Goal: Book appointment/travel/reservation

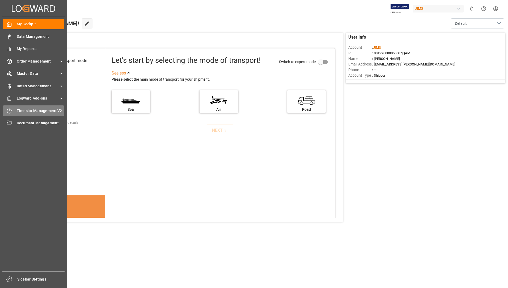
click at [30, 109] on span "Timeslot Management V2" at bounding box center [41, 111] width 48 height 6
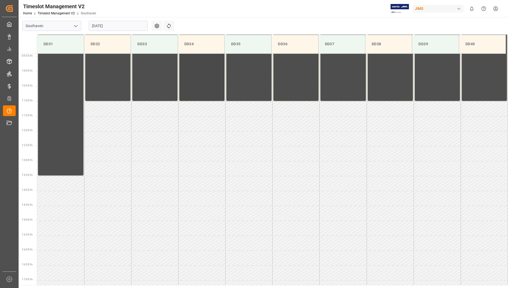
scroll to position [294, 0]
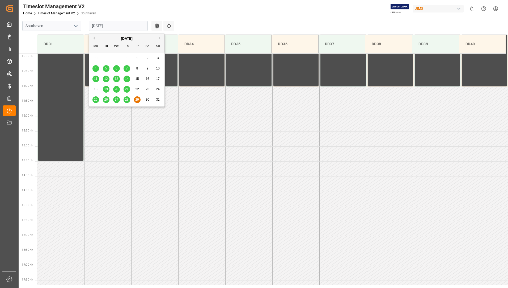
click at [127, 23] on input "[DATE]" at bounding box center [118, 26] width 59 height 10
click at [158, 37] on div "[DATE]" at bounding box center [126, 38] width 75 height 5
click at [159, 36] on div "[DATE]" at bounding box center [126, 38] width 75 height 5
click at [159, 39] on button "Next Month" at bounding box center [160, 37] width 3 height 3
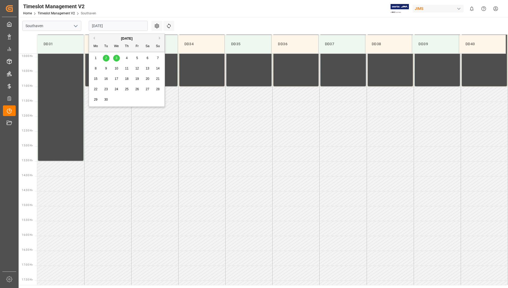
click at [115, 58] on div "3" at bounding box center [116, 58] width 7 height 6
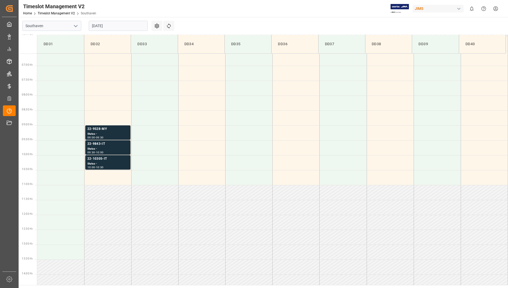
scroll to position [188, 0]
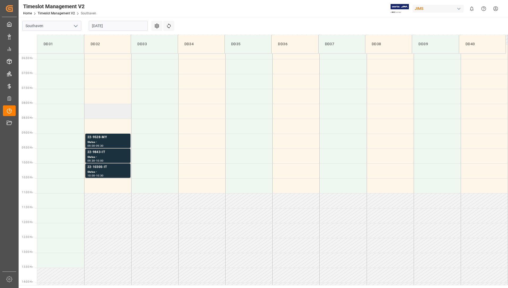
click at [103, 110] on td at bounding box center [107, 111] width 47 height 15
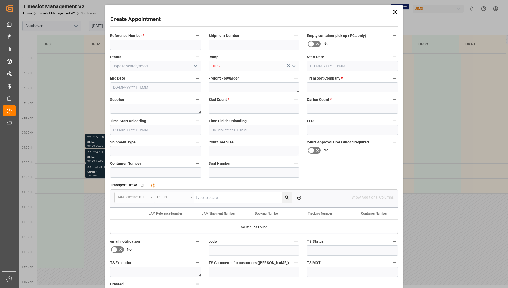
type input "[DATE] 08:00"
type input "[DATE] 08:30"
click at [171, 46] on input at bounding box center [155, 45] width 91 height 10
click at [164, 42] on input at bounding box center [155, 45] width 91 height 10
paste input "22-10066-DE"
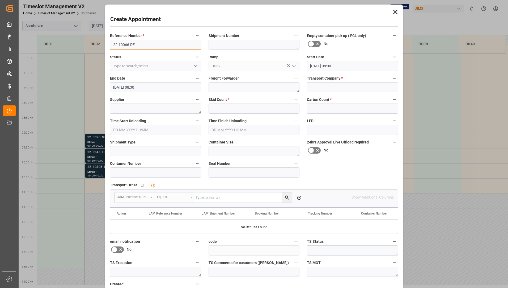
click at [153, 46] on input "22-10066-DE" at bounding box center [155, 45] width 91 height 10
type input "22-10066-DE"
click at [149, 170] on input at bounding box center [155, 172] width 91 height 10
paste input "tcku3463545"
type input "tcku3463545"
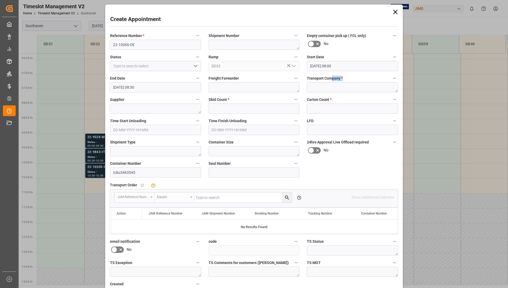
click at [331, 82] on div "Transport Company *" at bounding box center [352, 83] width 99 height 21
click at [330, 86] on textarea at bounding box center [352, 87] width 91 height 10
type textarea "Mainstream"
click at [342, 107] on input "text" at bounding box center [352, 108] width 91 height 10
type input "0"
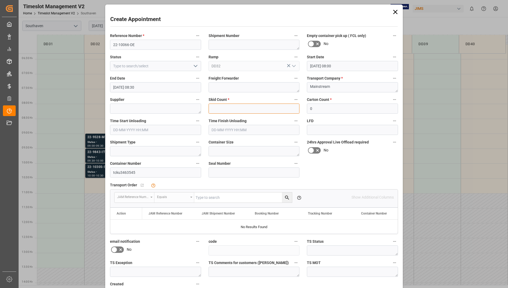
click at [247, 109] on input "text" at bounding box center [254, 108] width 91 height 10
type input "0"
click at [159, 109] on textarea at bounding box center [155, 108] width 91 height 10
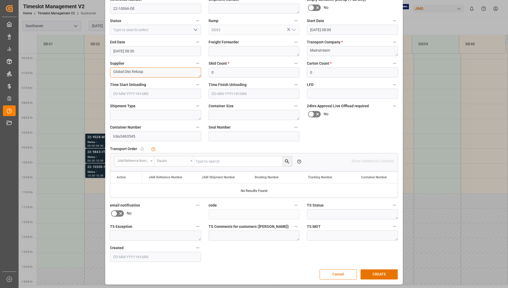
scroll to position [37, 0]
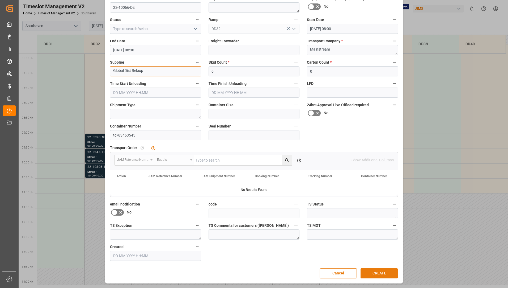
type textarea "Global Dist Reloop"
click at [374, 276] on button "CREATE" at bounding box center [379, 273] width 37 height 10
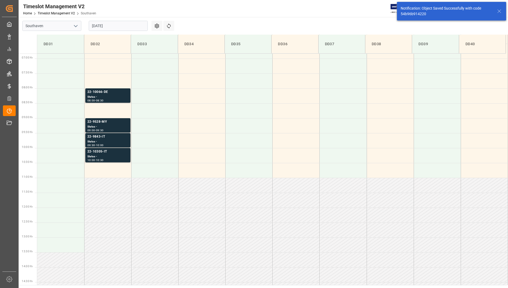
scroll to position [205, 0]
click at [125, 99] on div "08:00 - 08:30" at bounding box center [107, 99] width 41 height 3
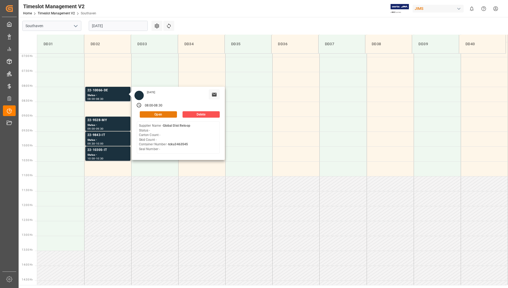
click at [163, 113] on button "Open" at bounding box center [158, 114] width 37 height 6
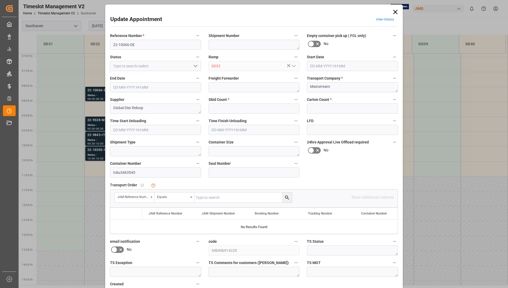
type input "0"
type input "[DATE] 08:00"
type input "[DATE] 08:30"
type input "[DATE] 15:37"
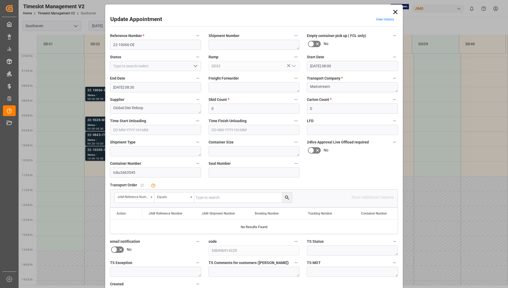
click at [122, 96] on label "Supplier" at bounding box center [155, 99] width 91 height 7
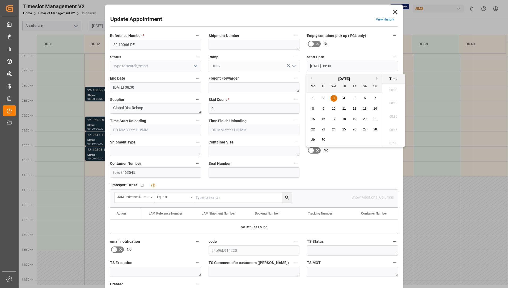
click at [386, 65] on input "[DATE] 08:00" at bounding box center [352, 66] width 91 height 10
drag, startPoint x: 336, startPoint y: 97, endPoint x: 347, endPoint y: 99, distance: 11.1
click at [335, 97] on div "3" at bounding box center [334, 98] width 7 height 6
click at [290, 12] on div "Update Appointment View History Reference Number * 22-10066-DE Shipment Number …" at bounding box center [254, 162] width 295 height 313
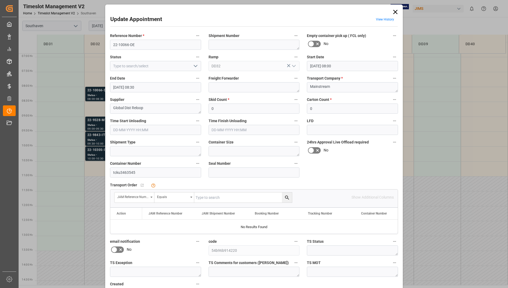
click at [192, 87] on input "[DATE] 08:30" at bounding box center [155, 87] width 91 height 10
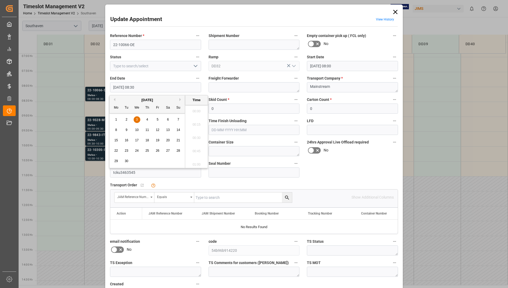
scroll to position [427, 0]
click at [137, 119] on span "3" at bounding box center [137, 119] width 2 height 4
click at [196, 139] on li "09:00" at bounding box center [196, 135] width 23 height 13
type input "[DATE] 09:00"
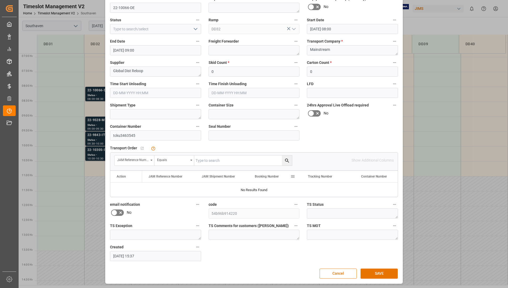
scroll to position [37, 0]
click at [373, 272] on button "SAVE" at bounding box center [379, 273] width 37 height 10
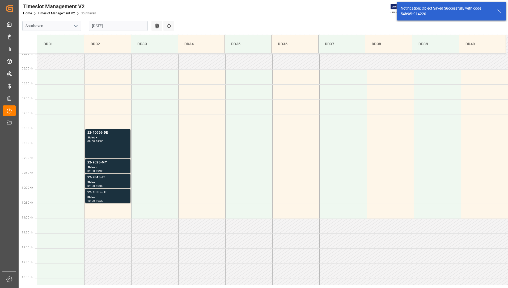
scroll to position [205, 0]
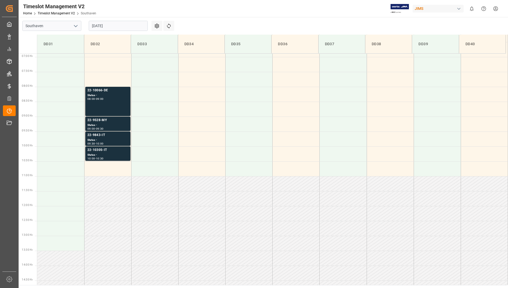
click at [129, 27] on input "[DATE]" at bounding box center [118, 26] width 59 height 10
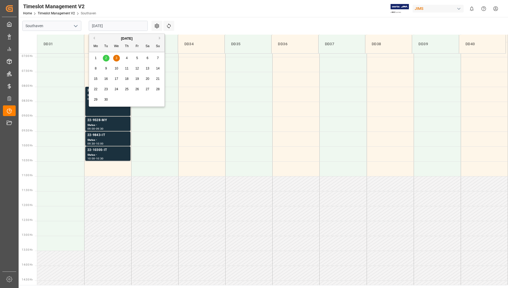
click at [107, 58] on span "2" at bounding box center [106, 58] width 2 height 4
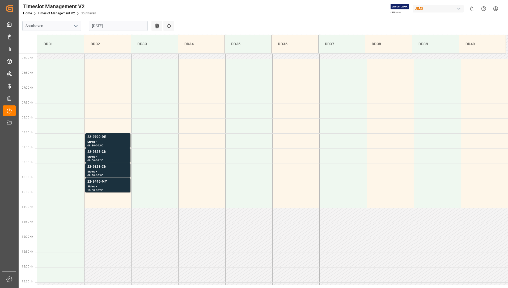
scroll to position [161, 0]
